Goal: Information Seeking & Learning: Learn about a topic

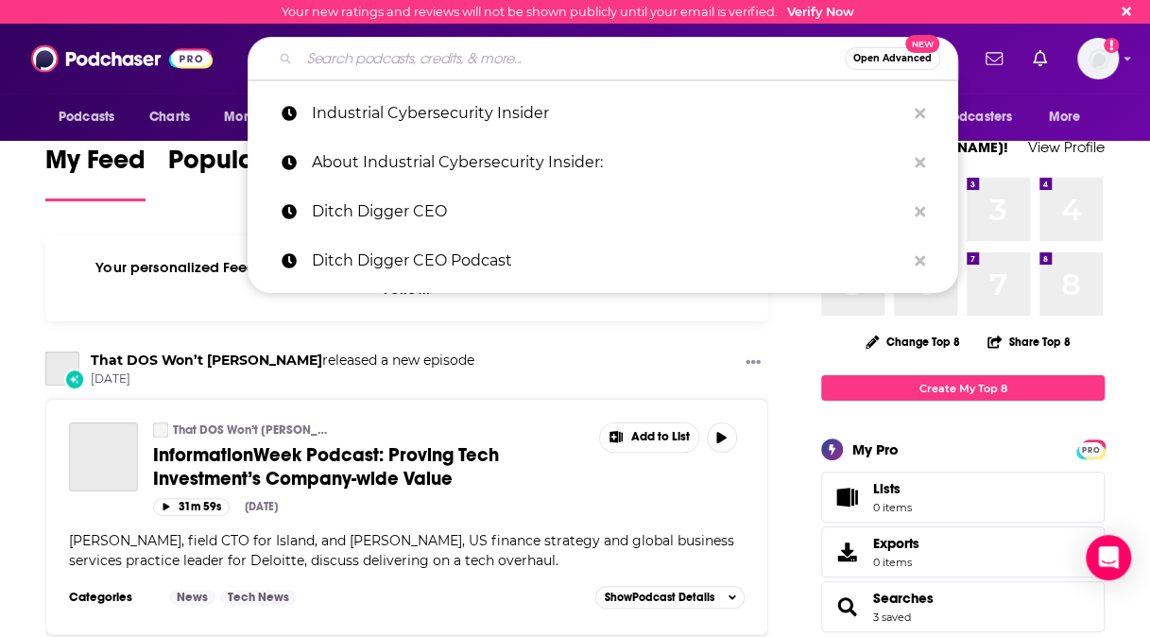
click at [414, 51] on input "Search podcasts, credits, & more..." at bounding box center [572, 58] width 545 height 30
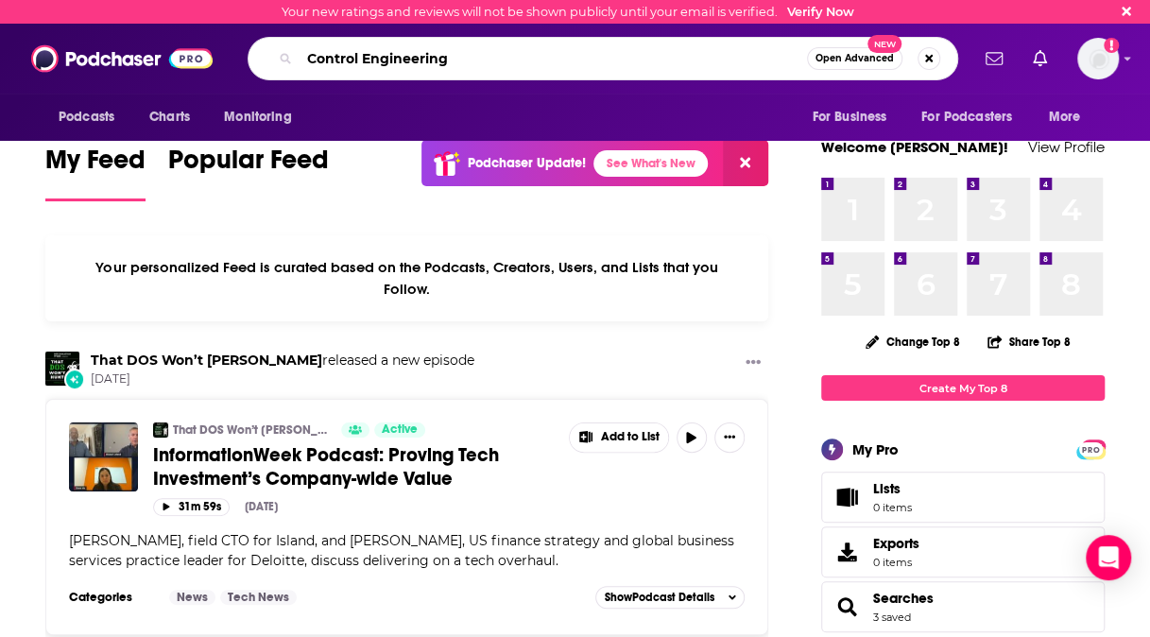
type input "Control Engineering"
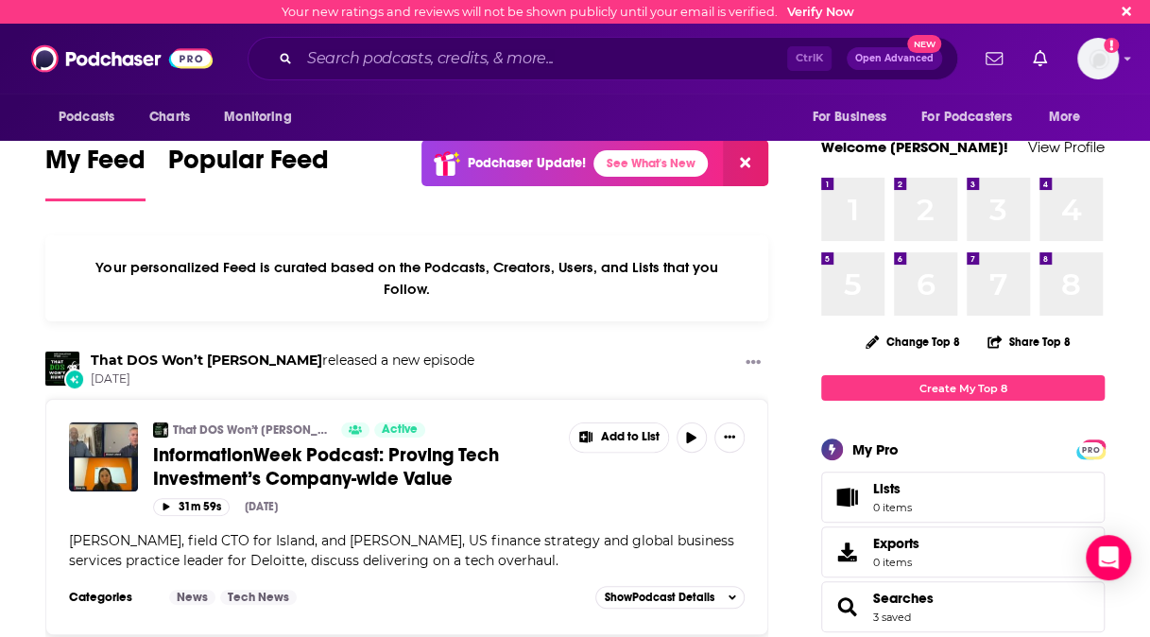
click at [398, 75] on div "Ctrl K Open Advanced New" at bounding box center [603, 58] width 711 height 43
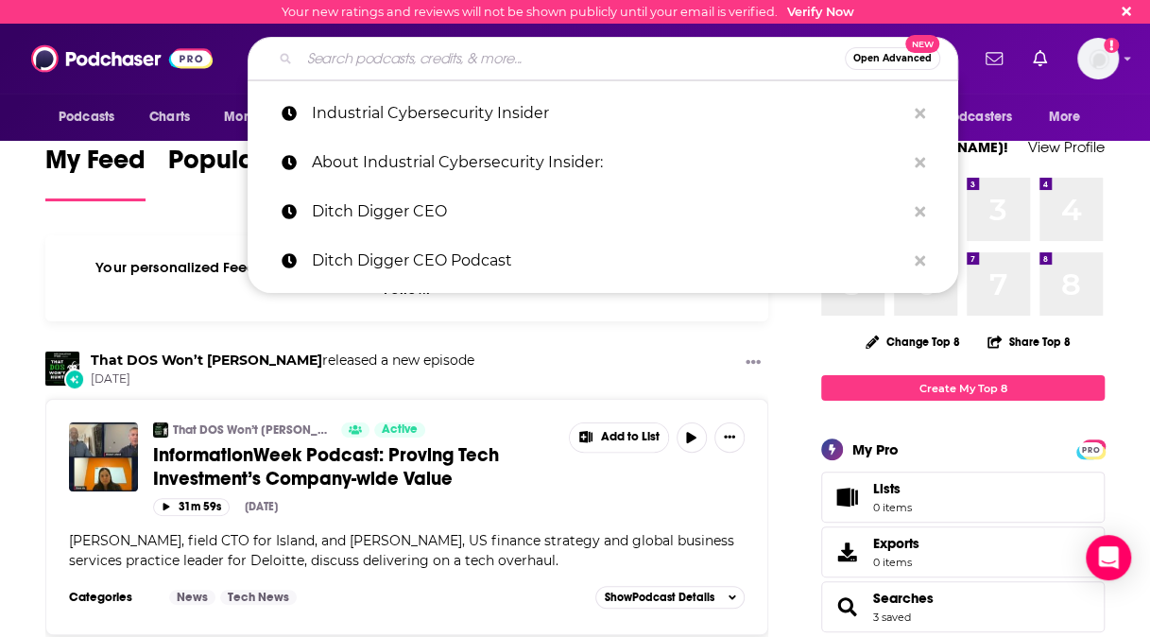
click at [404, 68] on input "Search podcasts, credits, & more..." at bounding box center [572, 58] width 545 height 30
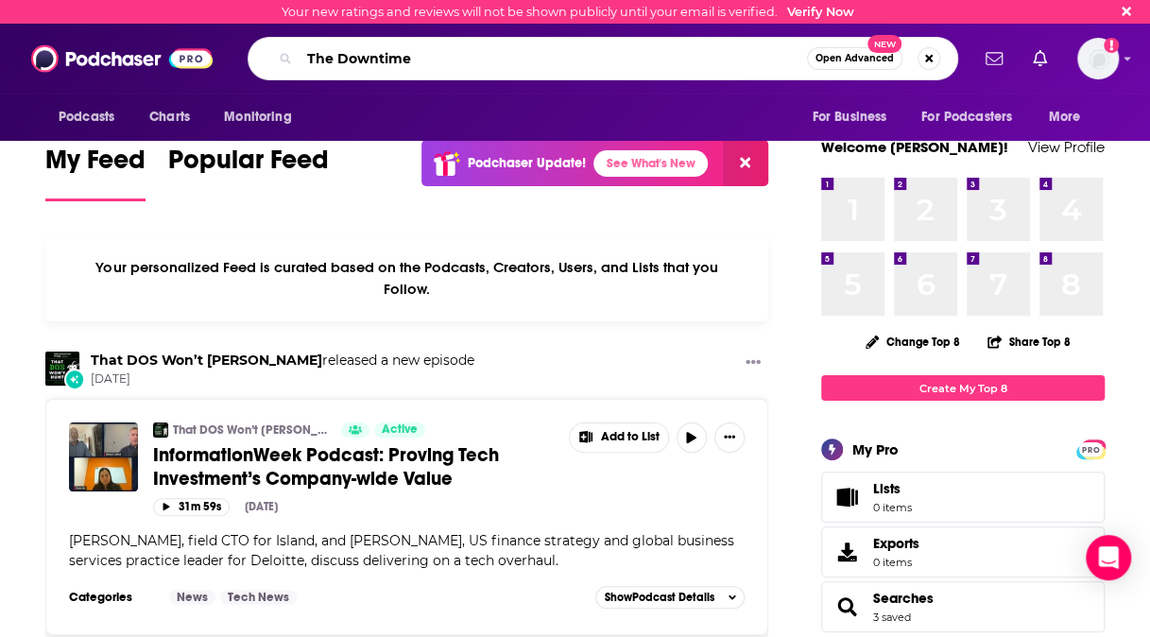
type input "The Downtime"
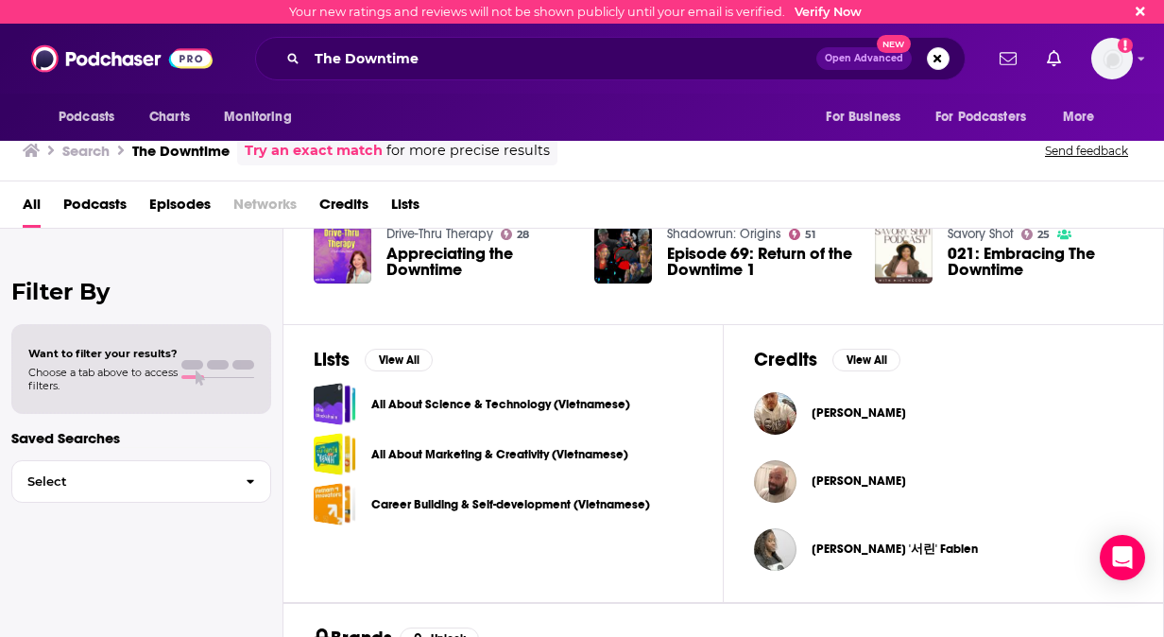
scroll to position [504, 0]
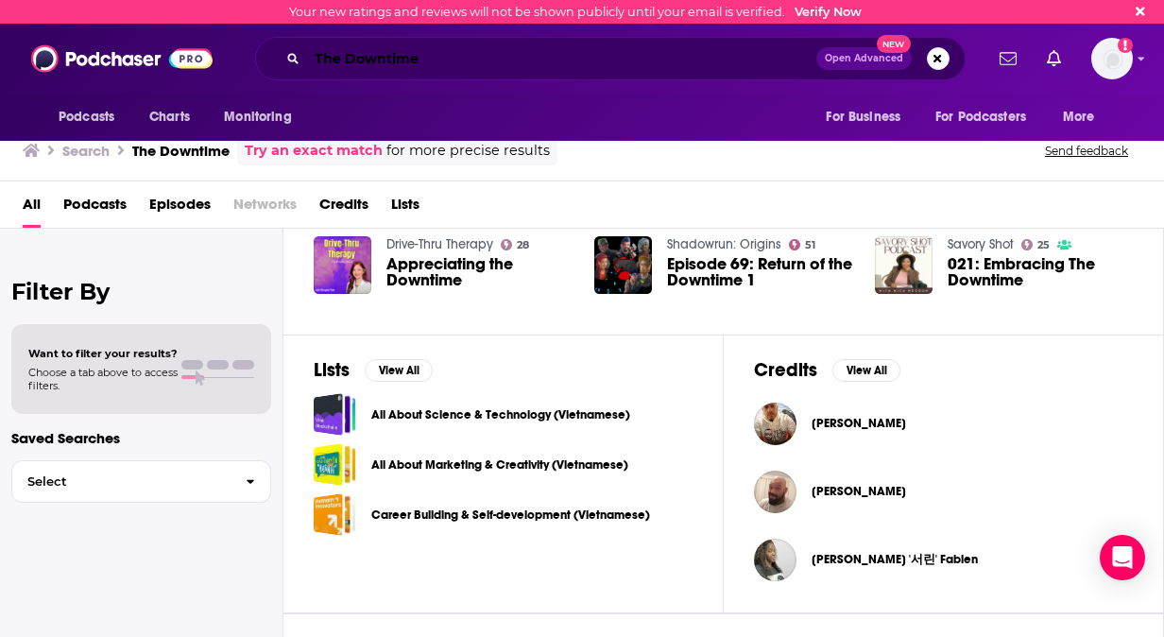
click at [652, 57] on input "The Downtime" at bounding box center [561, 58] width 509 height 30
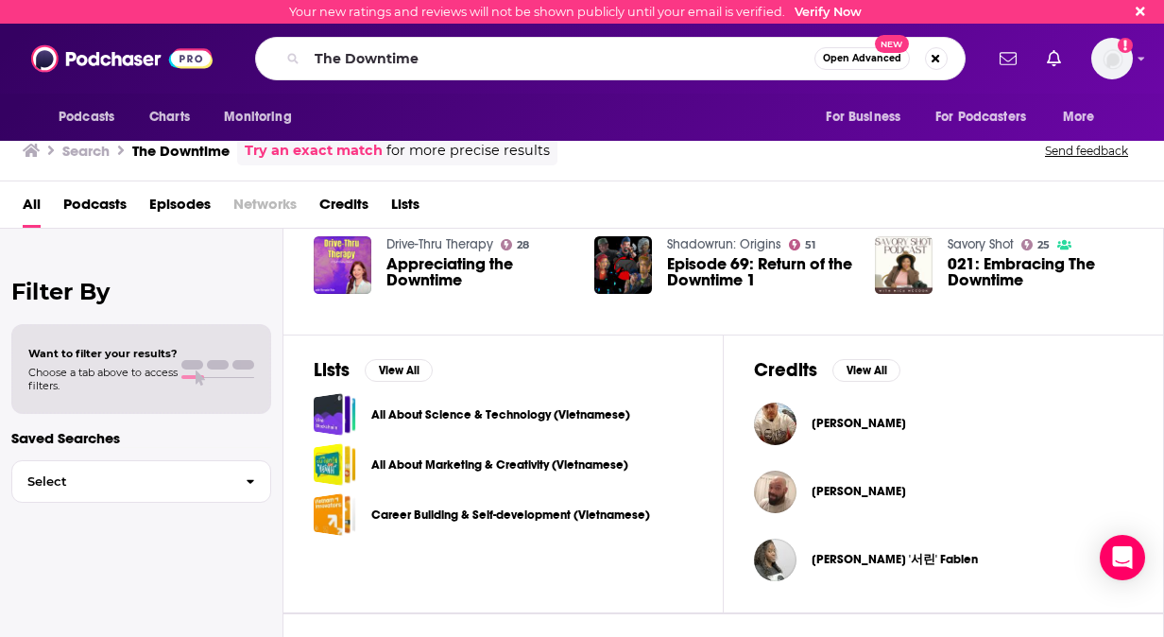
click at [356, 146] on link "Try an exact match" at bounding box center [314, 151] width 138 height 22
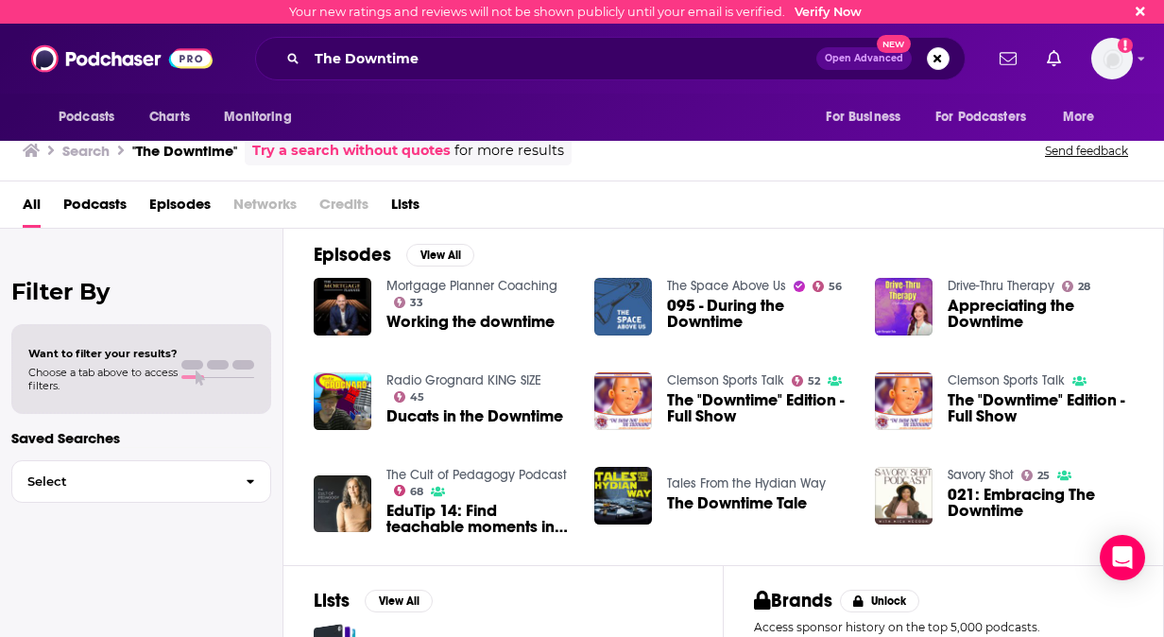
scroll to position [274, 0]
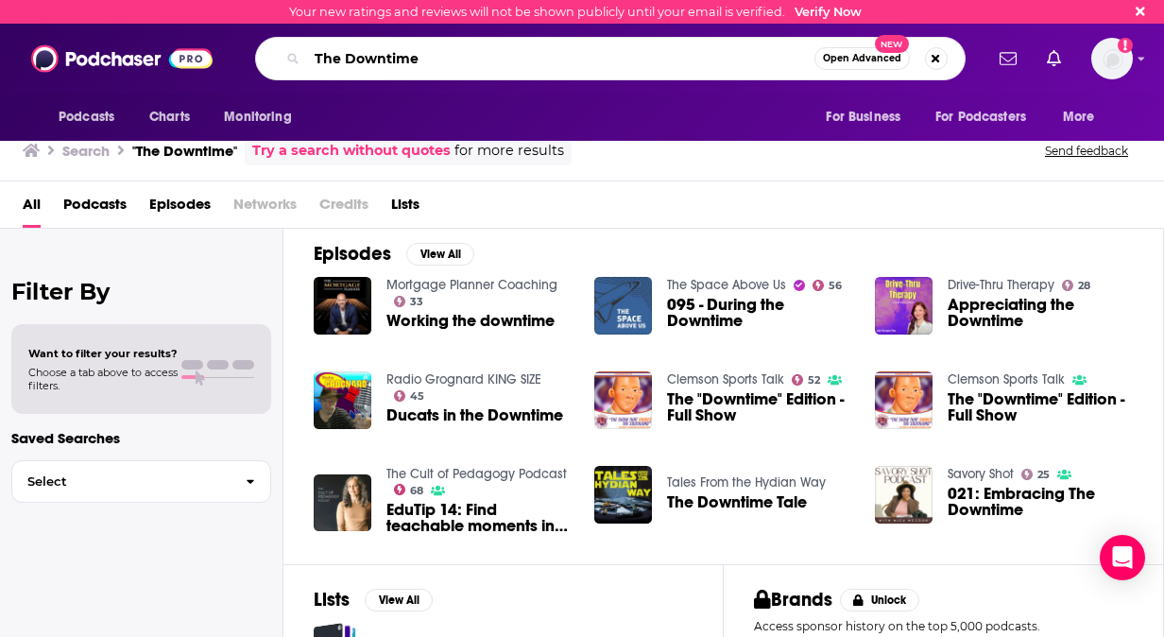
click at [374, 66] on input "The Downtime" at bounding box center [560, 58] width 507 height 30
click at [427, 57] on input "The Downtime" at bounding box center [560, 58] width 507 height 30
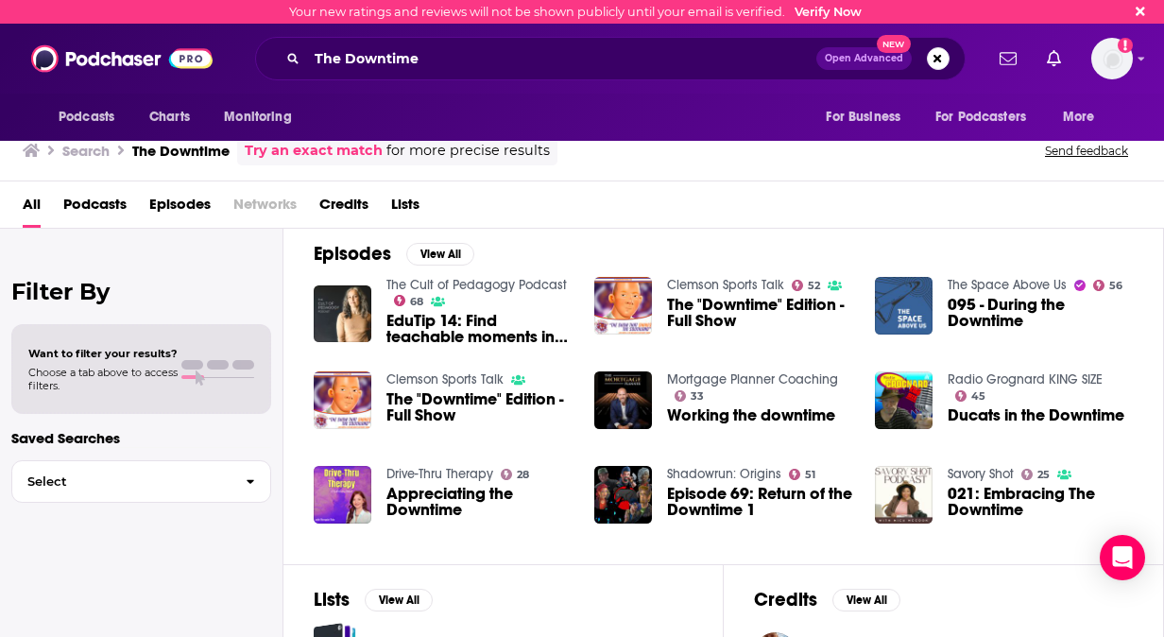
click at [107, 207] on span "Podcasts" at bounding box center [94, 208] width 63 height 39
